Goal: Information Seeking & Learning: Learn about a topic

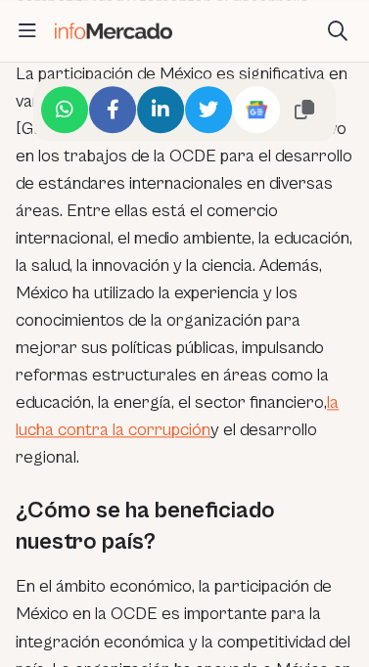
scroll to position [1934, 0]
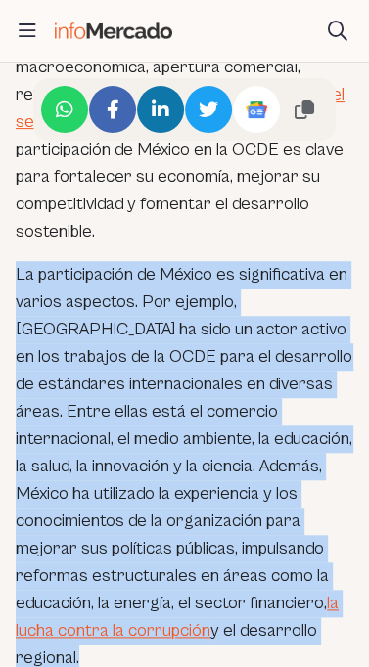
drag, startPoint x: 16, startPoint y: 247, endPoint x: 286, endPoint y: 615, distance: 456.3
click at [286, 615] on p "La participación de México es significativa en varios aspectos. Por ejemplo, [G…" at bounding box center [184, 466] width 337 height 411
copy p "La participación de México es significativa en varios aspectos. Por ejemplo, [G…"
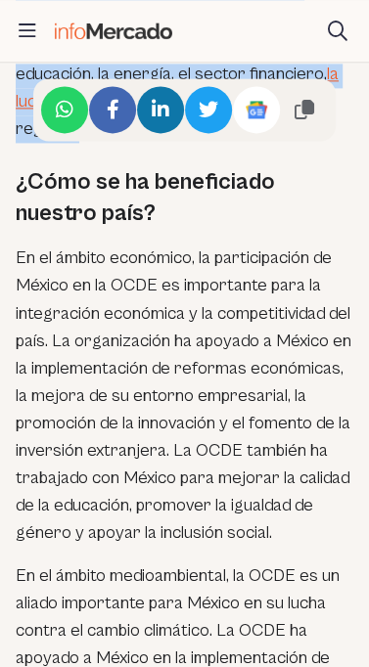
scroll to position [2471, 0]
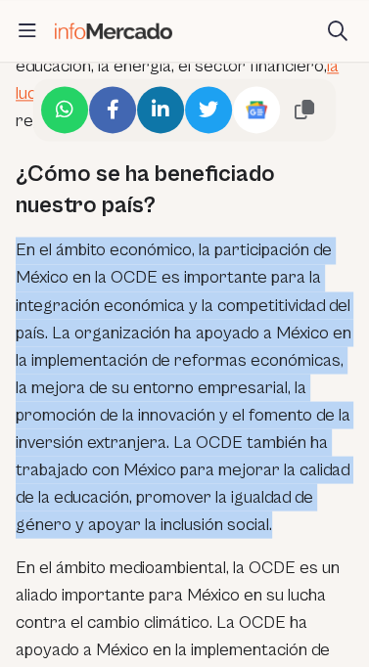
drag, startPoint x: 15, startPoint y: 188, endPoint x: 78, endPoint y: 500, distance: 318.5
click at [78, 500] on div "Publicidad La Organización para la Cooperación y el Desarrollo Económicos (OCDE…" at bounding box center [184, 311] width 369 height 3955
copy p "En el ámbito económico, la participación de México en la OCDE es importante par…"
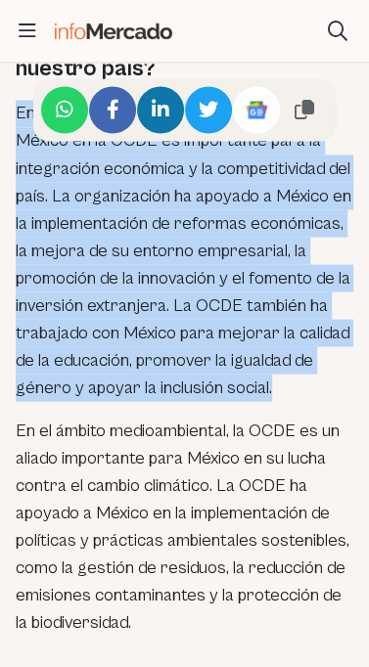
scroll to position [2554, 0]
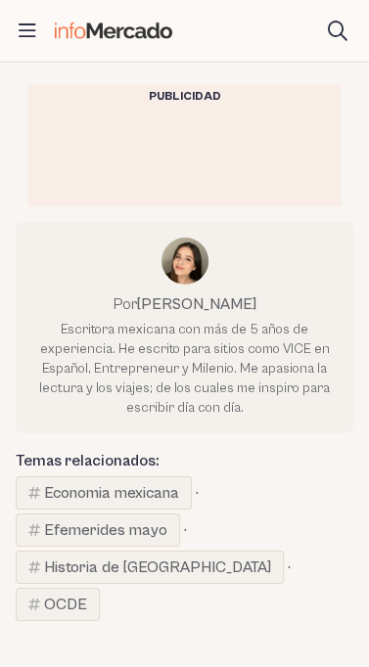
scroll to position [3283, 0]
